Goal: Submit feedback/report problem

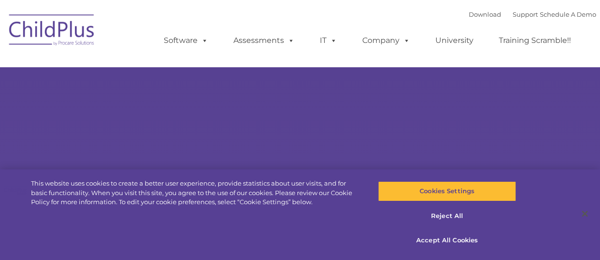
select select "MEDIUM"
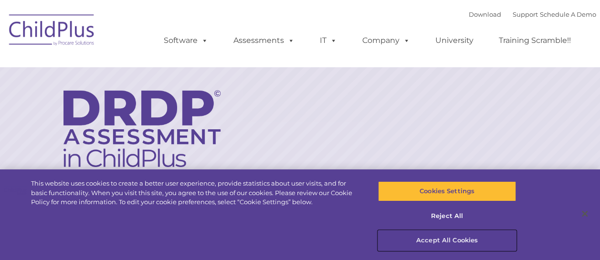
click at [437, 237] on button "Accept All Cookies" at bounding box center [447, 241] width 138 height 20
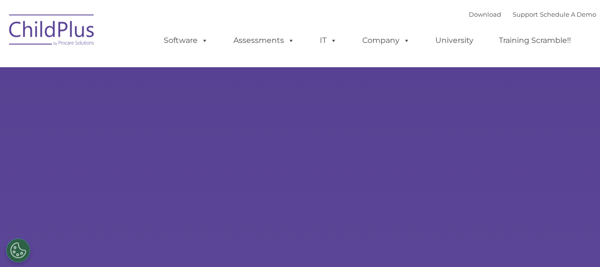
select select "MEDIUM"
